Goal: Task Accomplishment & Management: Manage account settings

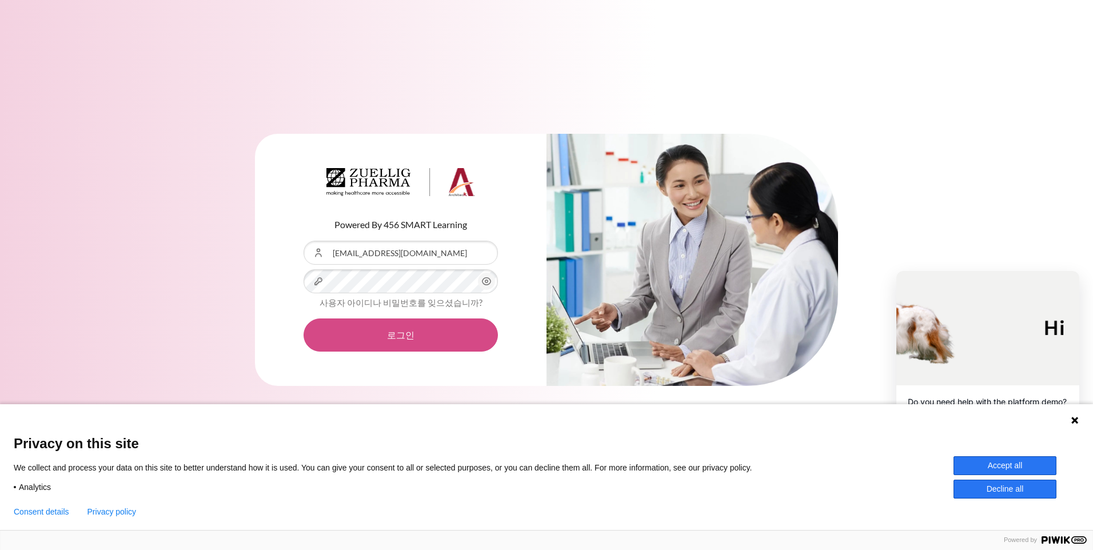
click at [394, 339] on button "로그인" at bounding box center [400, 334] width 194 height 33
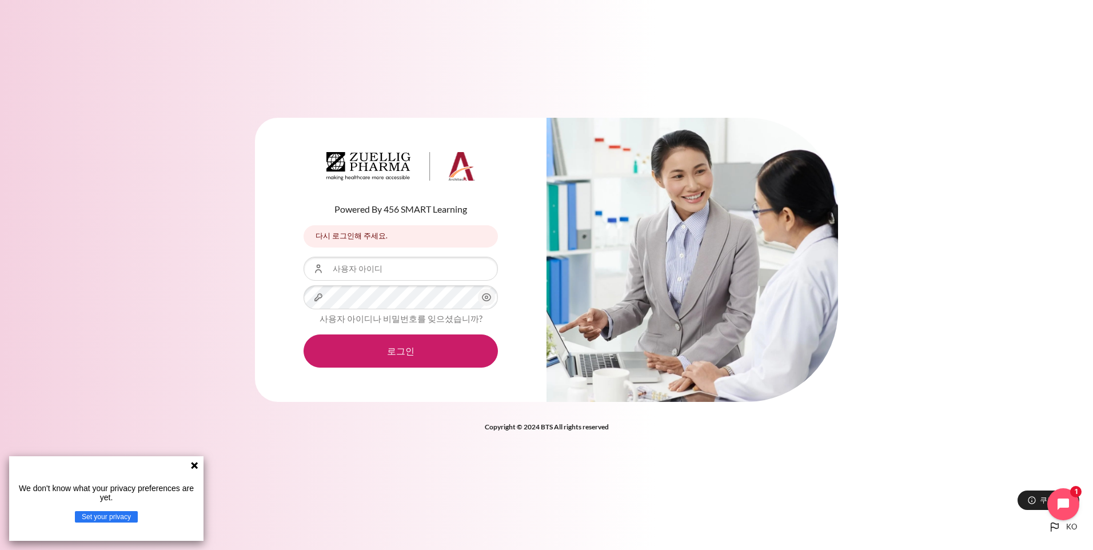
click at [193, 465] on g at bounding box center [194, 465] width 7 height 7
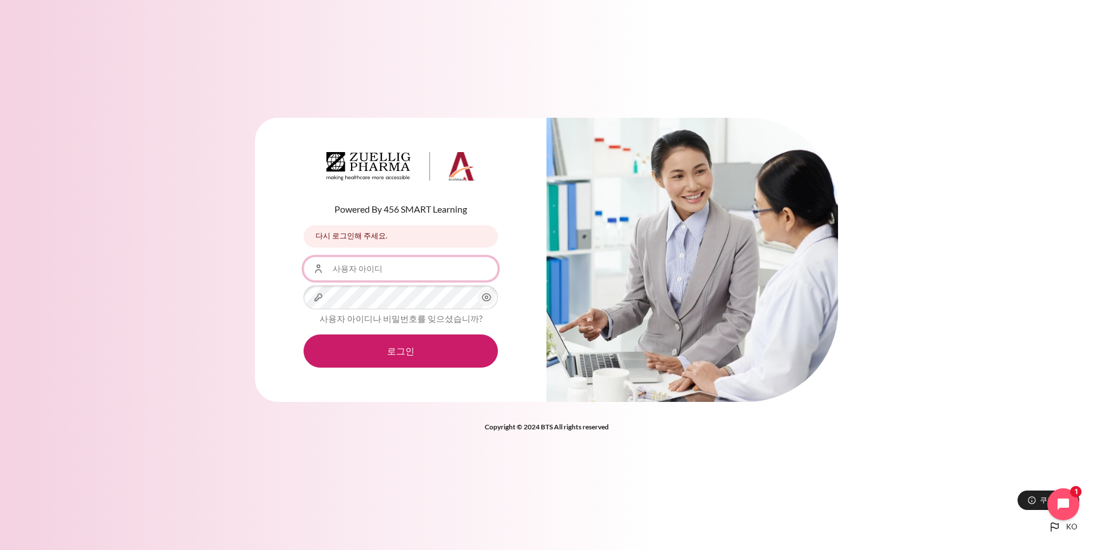
drag, startPoint x: 351, startPoint y: 268, endPoint x: 437, endPoint y: 274, distance: 85.9
click at [351, 268] on input "사용자 아이디" at bounding box center [400, 269] width 194 height 24
type input "HMMoon10@zuelligpharma.com"
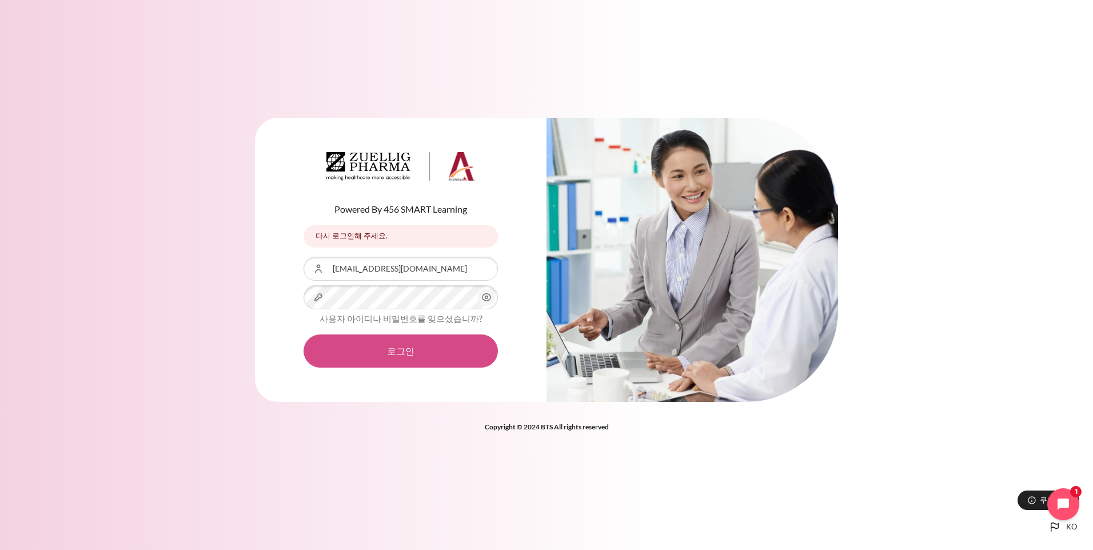
click at [394, 352] on button "로그인" at bounding box center [400, 350] width 194 height 33
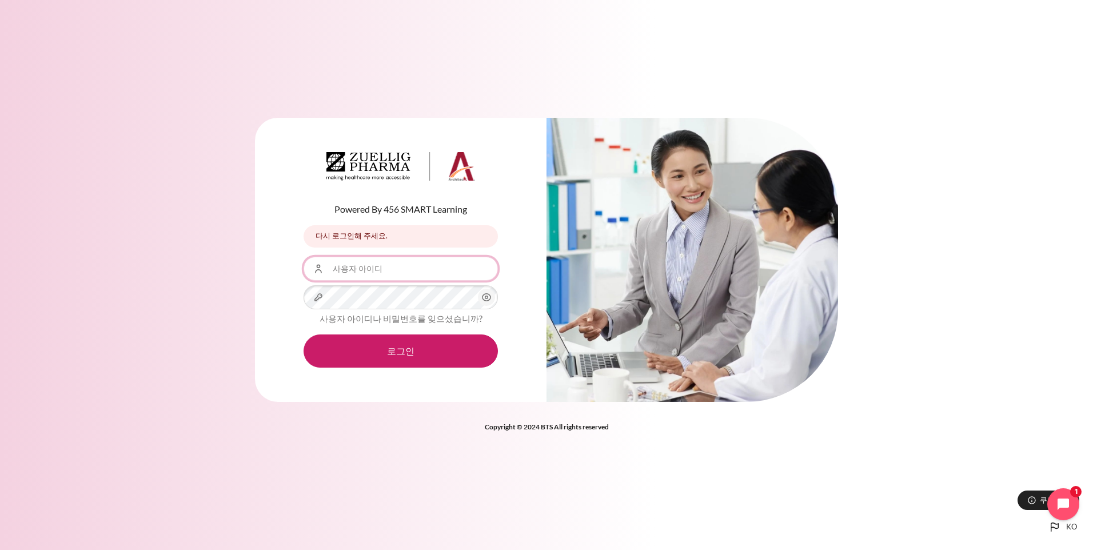
click at [408, 268] on input "사용자 아이디" at bounding box center [400, 269] width 194 height 24
type input "hmmoon10@ndrug.net"
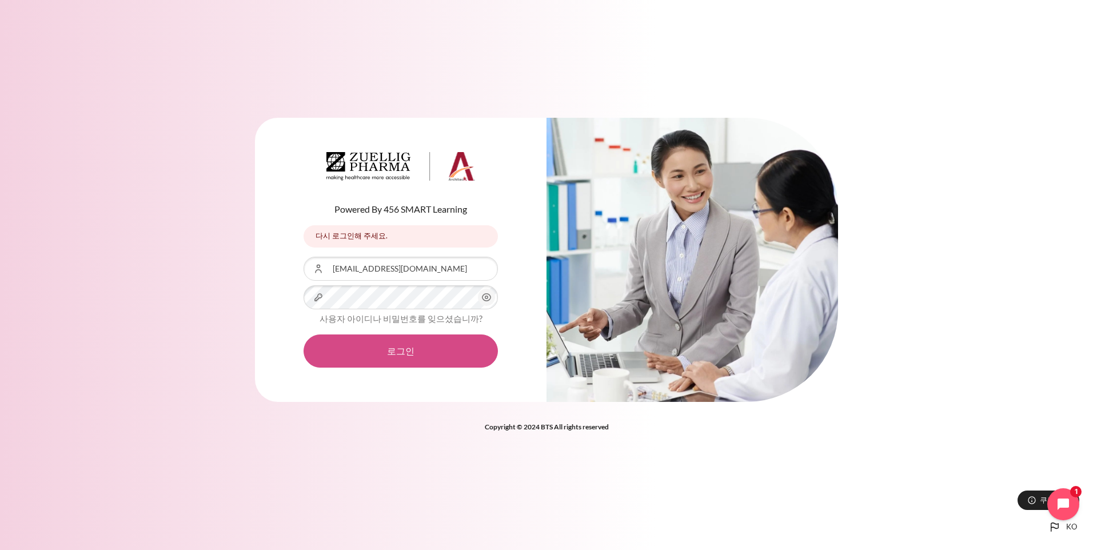
drag, startPoint x: 408, startPoint y: 353, endPoint x: 381, endPoint y: 341, distance: 28.9
click at [407, 353] on button "로그인" at bounding box center [400, 350] width 194 height 33
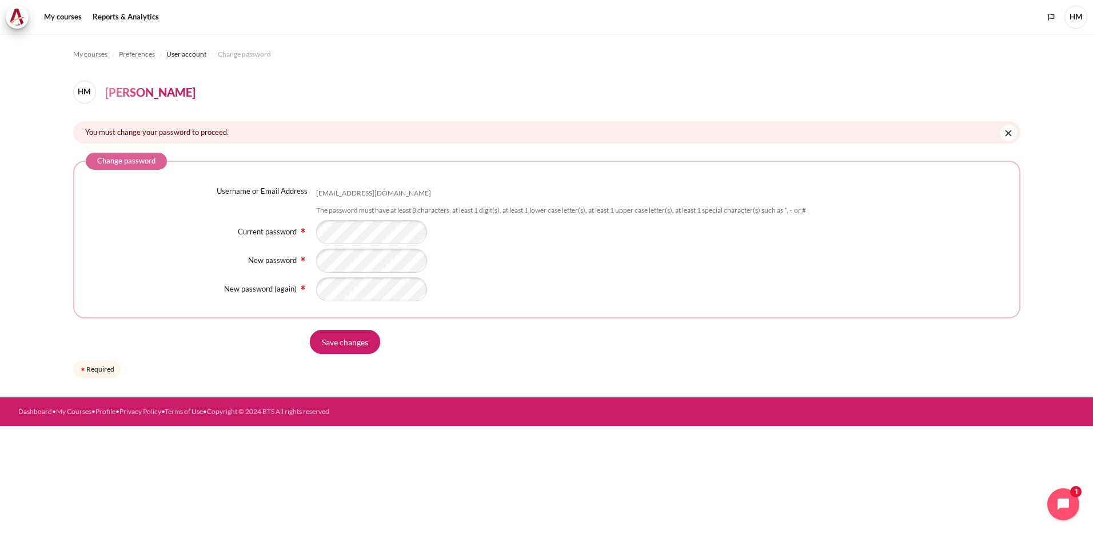
click at [330, 302] on fieldset "Change password Username or Email Address hmmoon10@ndrug.net The password must …" at bounding box center [546, 236] width 947 height 166
click at [338, 342] on input "Save changes" at bounding box center [345, 342] width 70 height 24
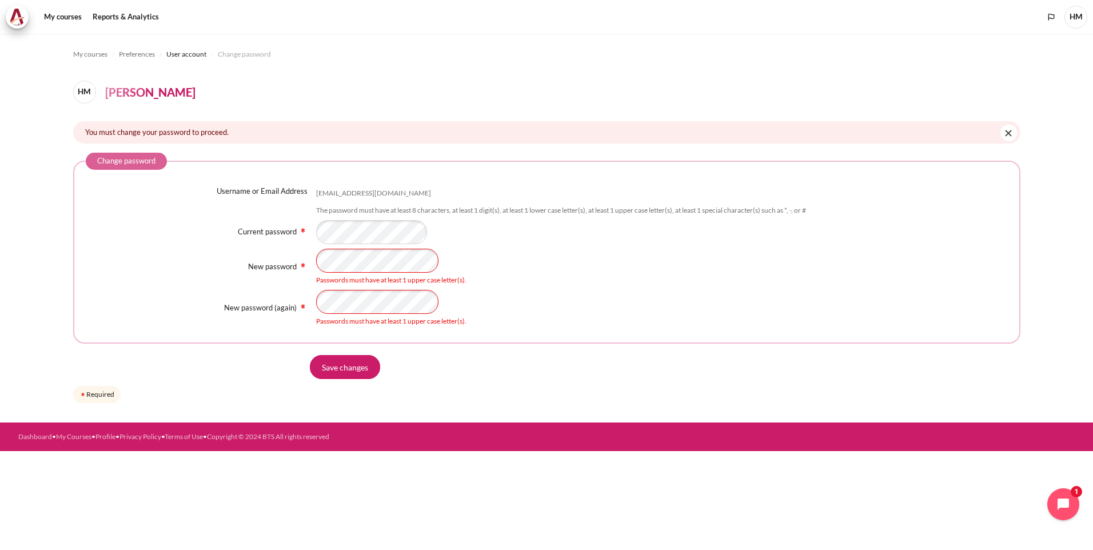
click at [693, 303] on div "Passwords must have at least 1 upper case letter(s)." at bounding box center [662, 308] width 692 height 37
click at [31, 263] on section "My courses Preferences User account Change password HM [PERSON_NAME] You must c…" at bounding box center [546, 228] width 1093 height 389
click at [354, 366] on input "Save changes" at bounding box center [345, 367] width 70 height 24
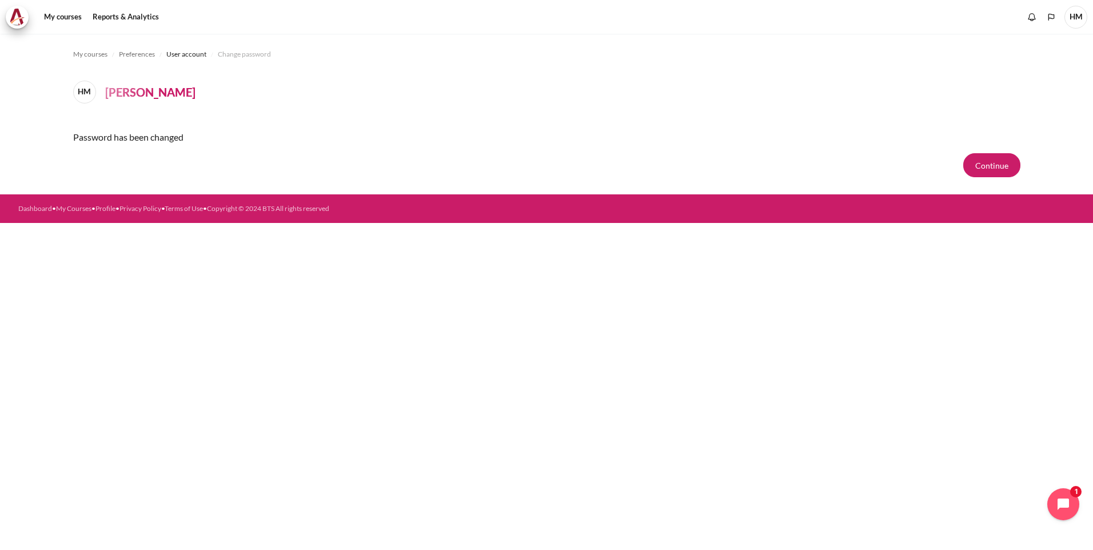
click at [987, 167] on button "Continue" at bounding box center [991, 165] width 57 height 24
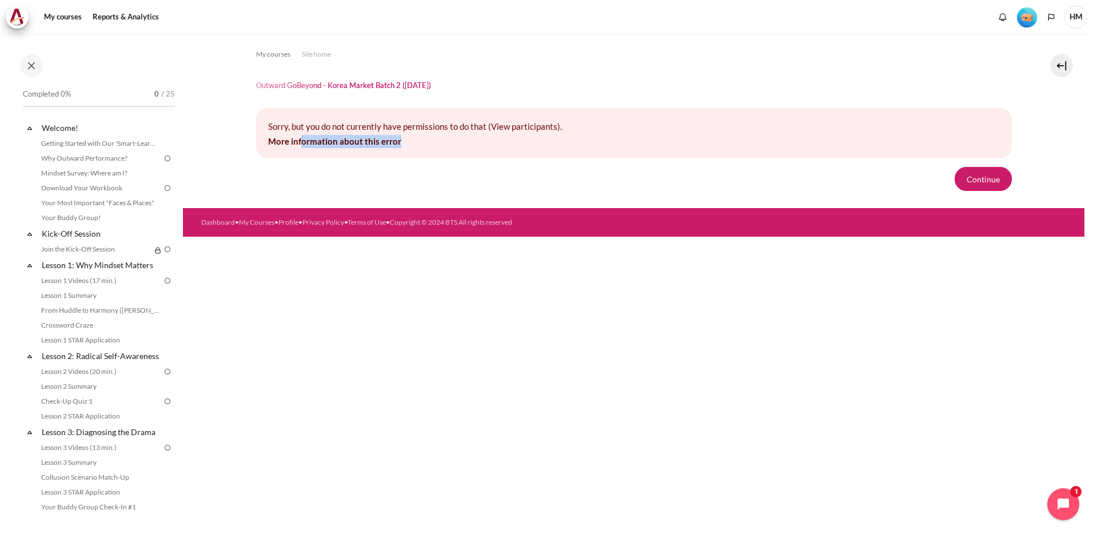
drag, startPoint x: 392, startPoint y: 146, endPoint x: 430, endPoint y: 146, distance: 38.3
click at [430, 146] on p "More information about this error" at bounding box center [634, 141] width 732 height 13
click at [116, 149] on link "Getting Started with Our 'Smart-Learning' Platform" at bounding box center [100, 144] width 125 height 14
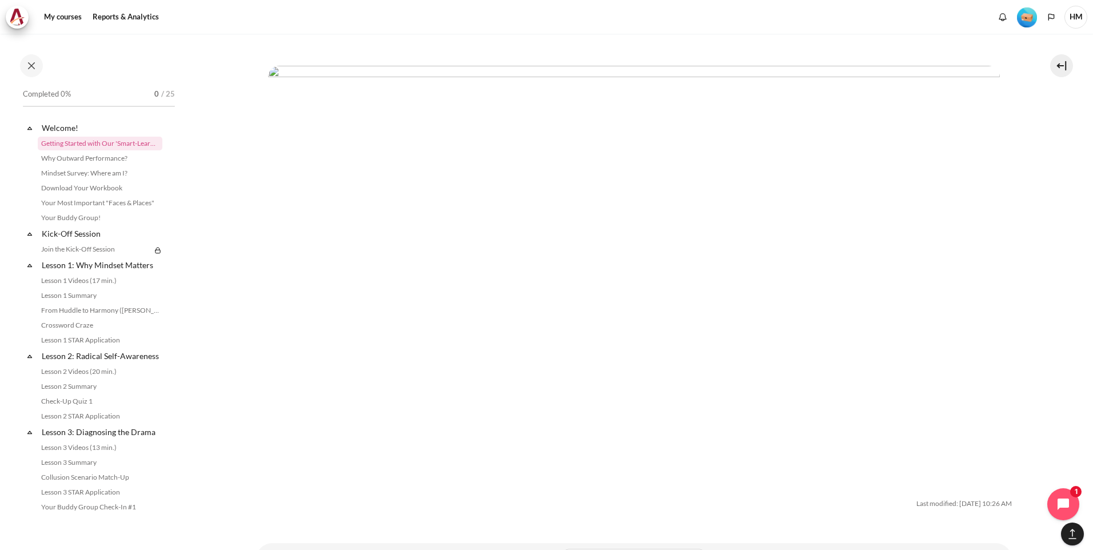
scroll to position [3525, 0]
click at [1055, 500] on button "Open chat widget" at bounding box center [1062, 503] width 35 height 35
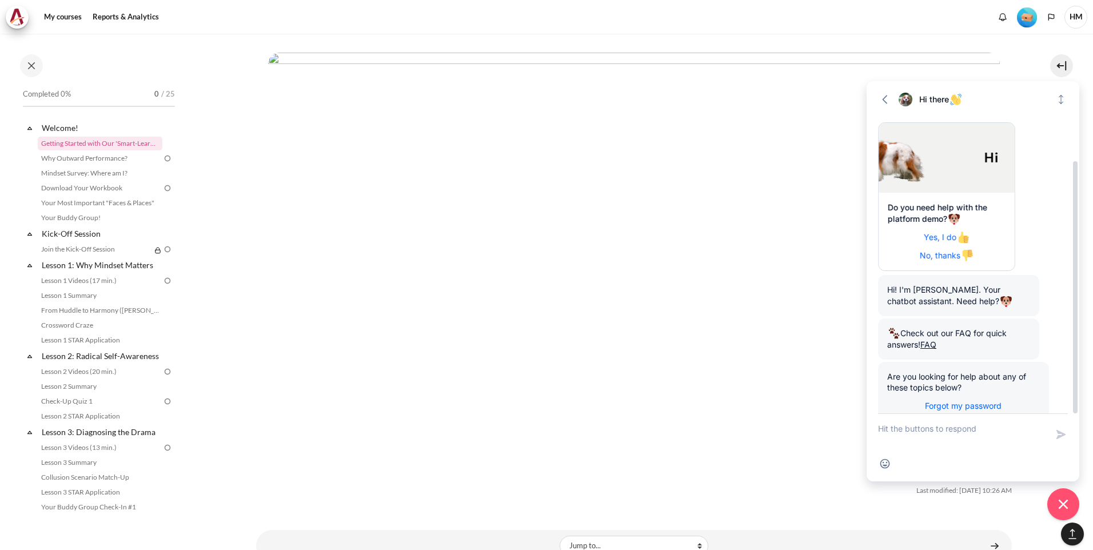
scroll to position [54, 0]
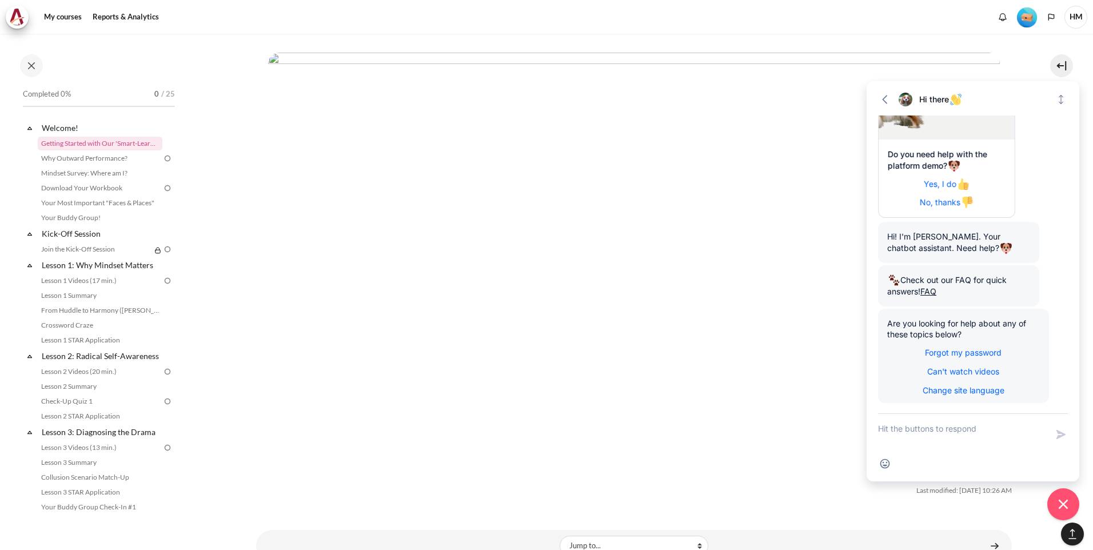
drag, startPoint x: 135, startPoint y: 71, endPoint x: 153, endPoint y: 44, distance: 32.4
click at [135, 71] on div at bounding box center [100, 65] width 166 height 23
click at [47, 16] on link "My courses" at bounding box center [63, 17] width 46 height 23
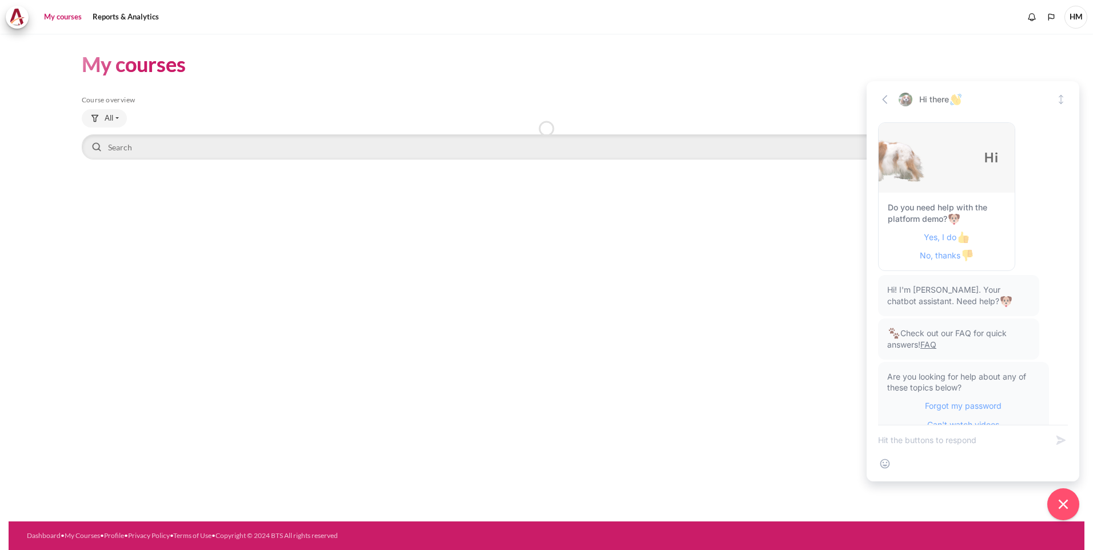
scroll to position [42, 0]
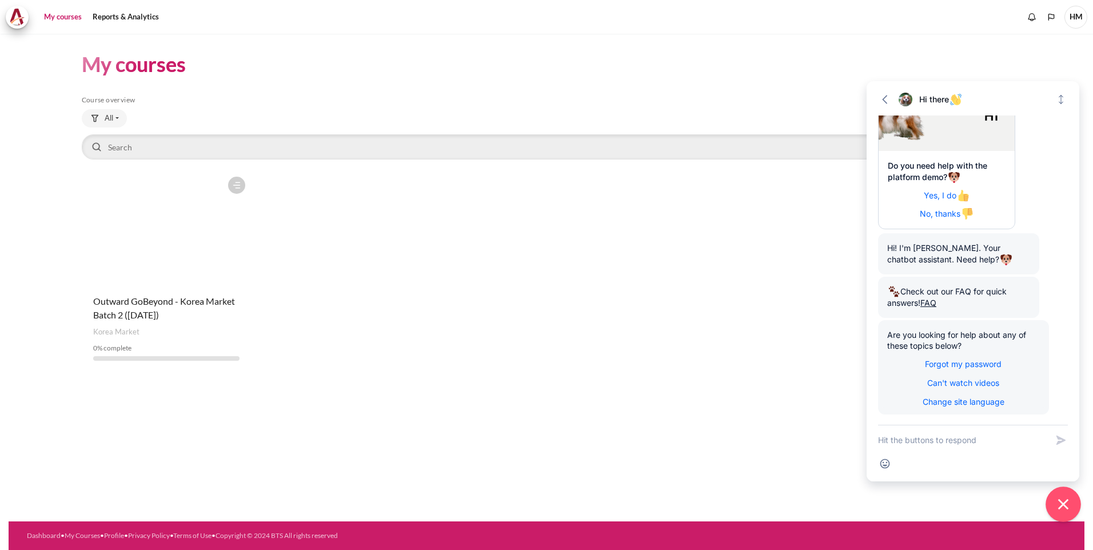
click at [1069, 503] on icon "Close chat widget" at bounding box center [1063, 505] width 18 height 18
